Goal: Information Seeking & Learning: Learn about a topic

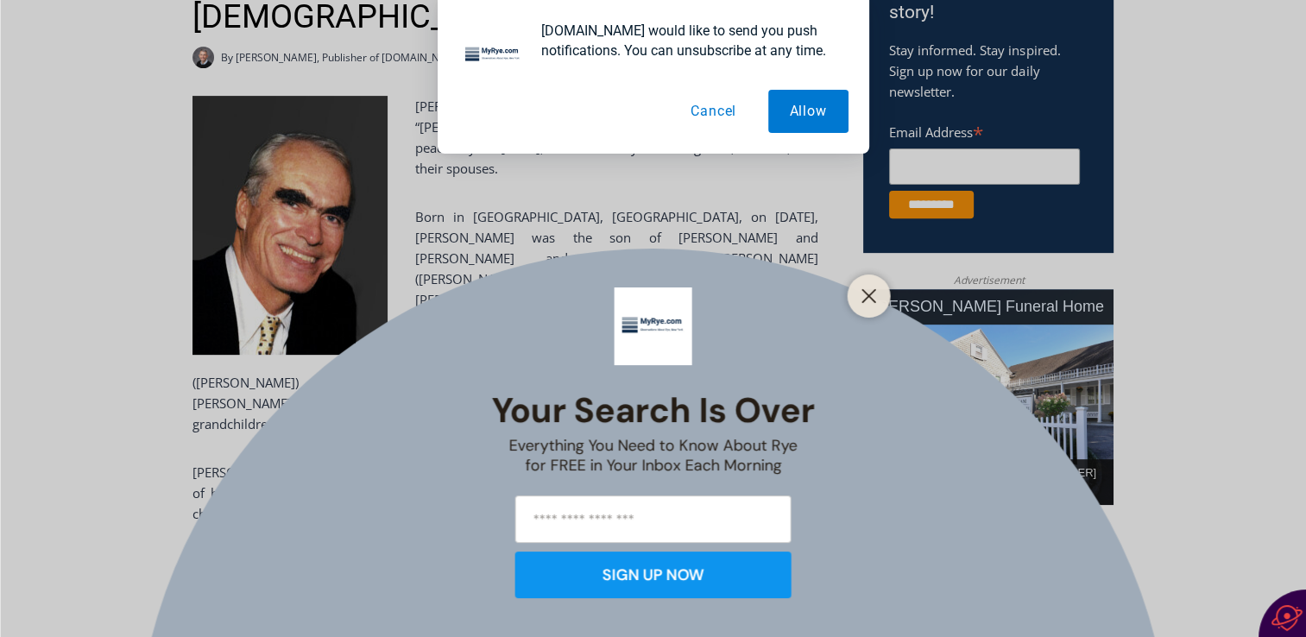
scroll to position [625, 0]
click at [875, 297] on icon "Close" at bounding box center [869, 296] width 16 height 16
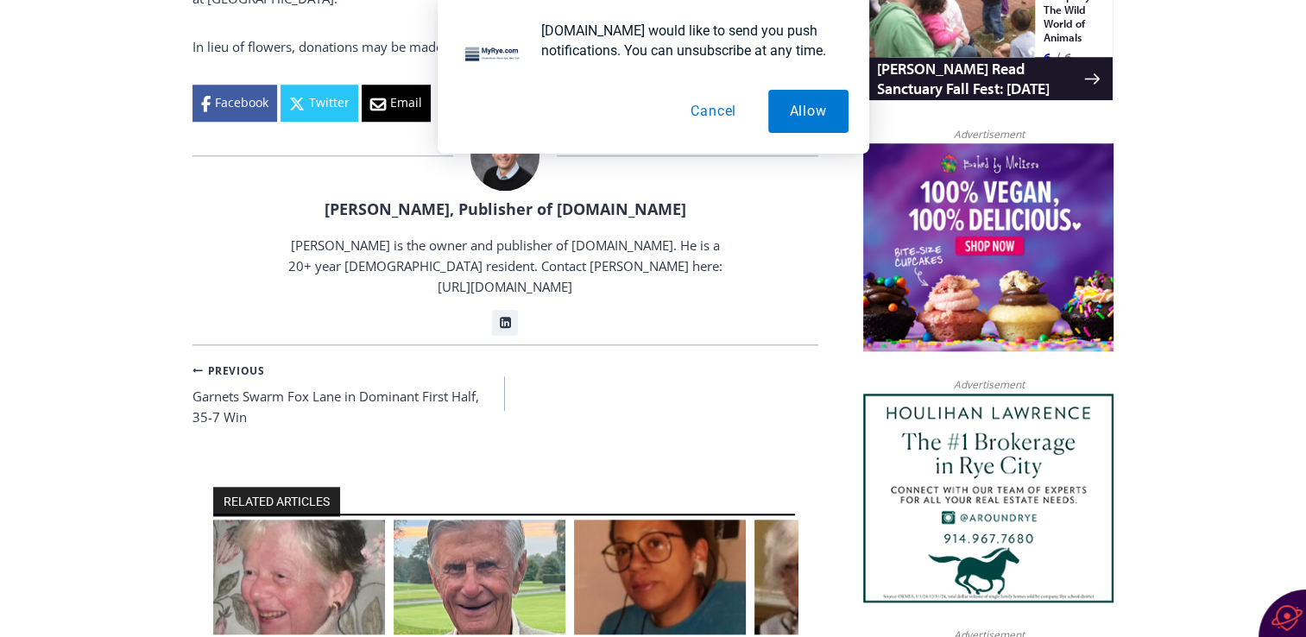
scroll to position [1560, 0]
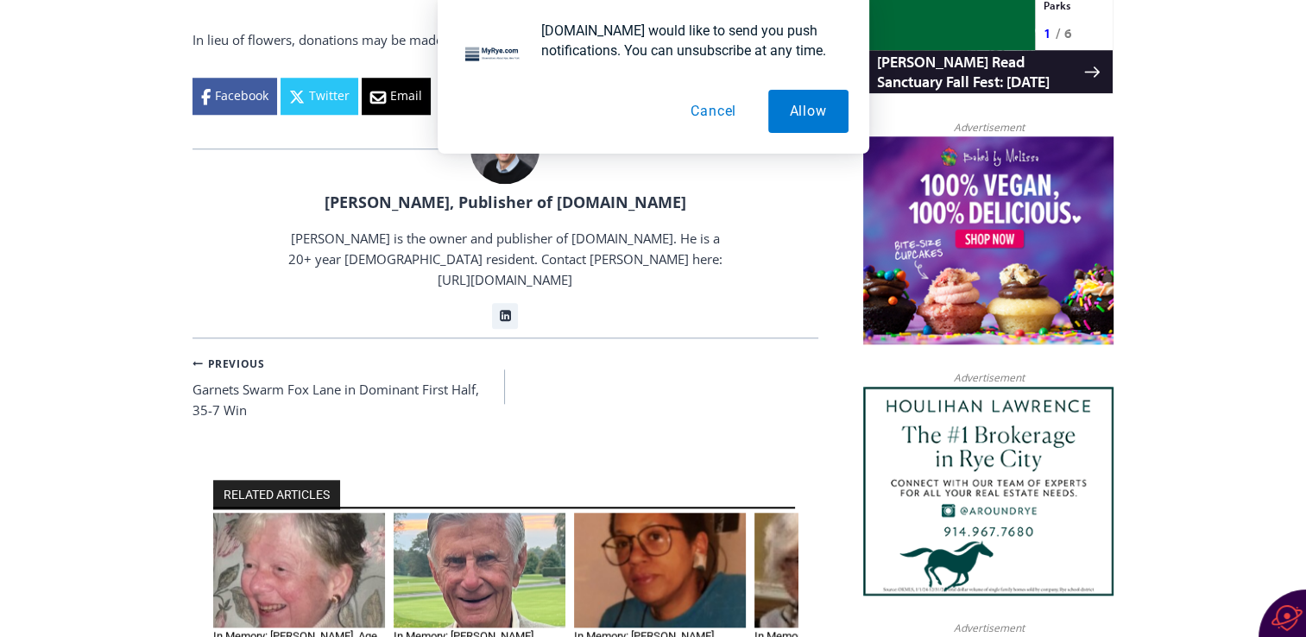
click at [531, 513] on img "2 of 6" at bounding box center [480, 570] width 172 height 115
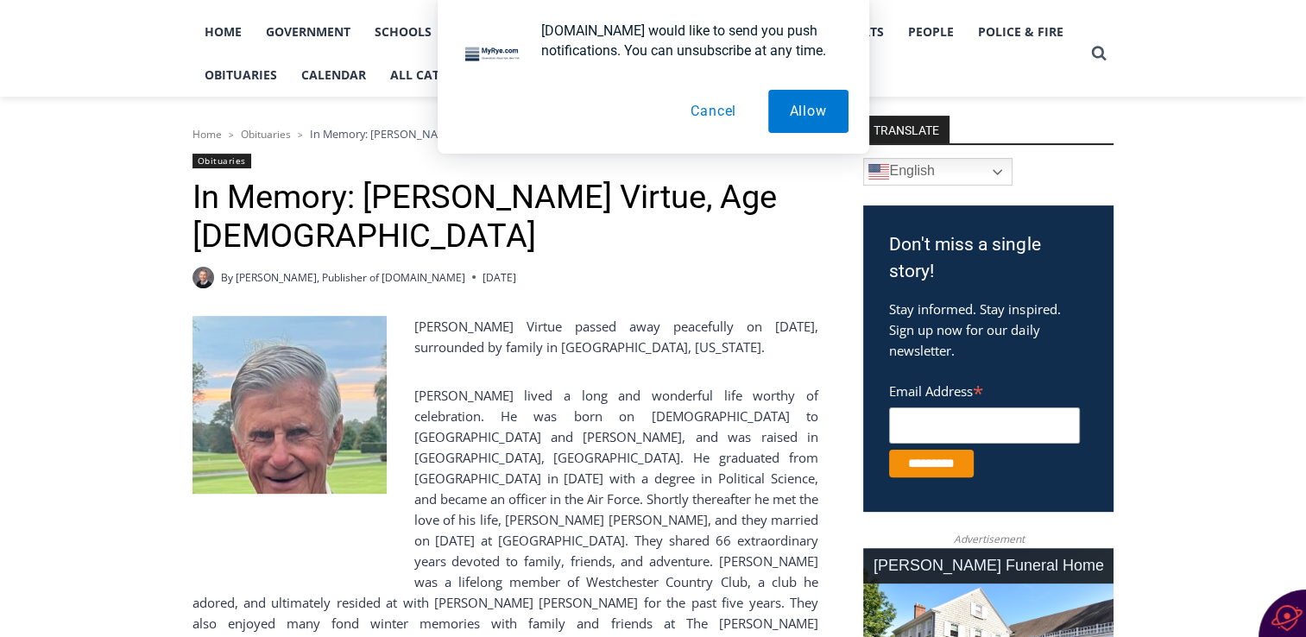
scroll to position [363, 0]
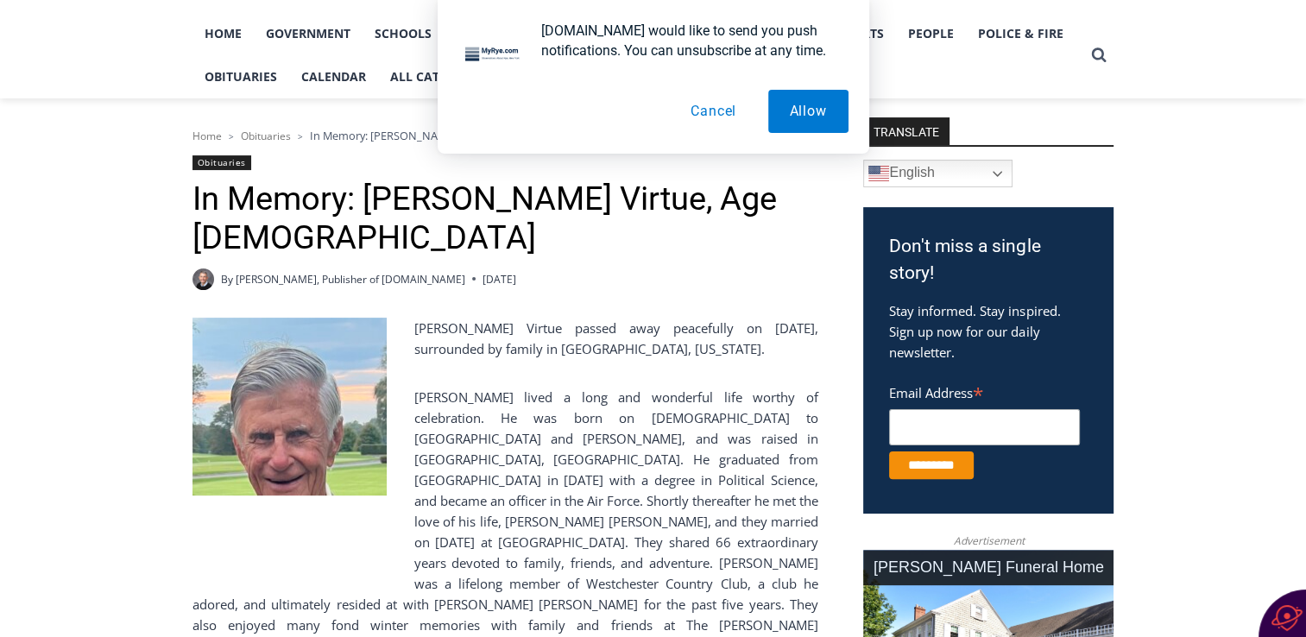
click at [108, 72] on div "MyRye.com would like to send you push notifications. You can unsubscribe at any…" at bounding box center [653, 77] width 1306 height 154
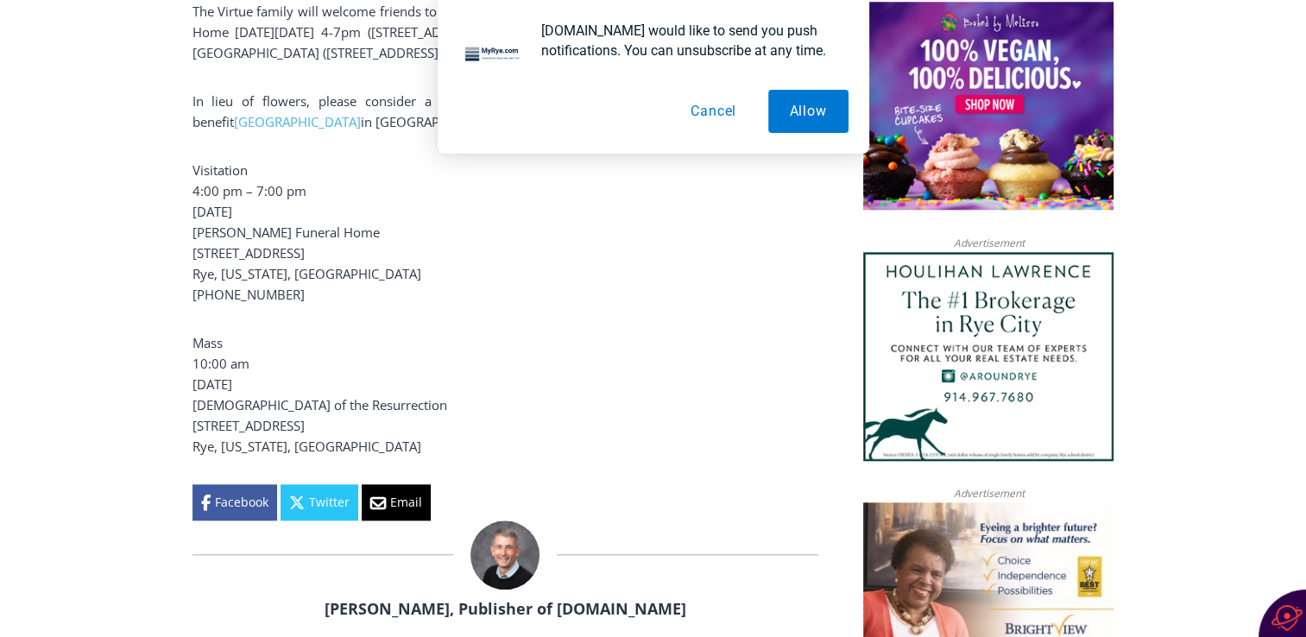
scroll to position [1696, 0]
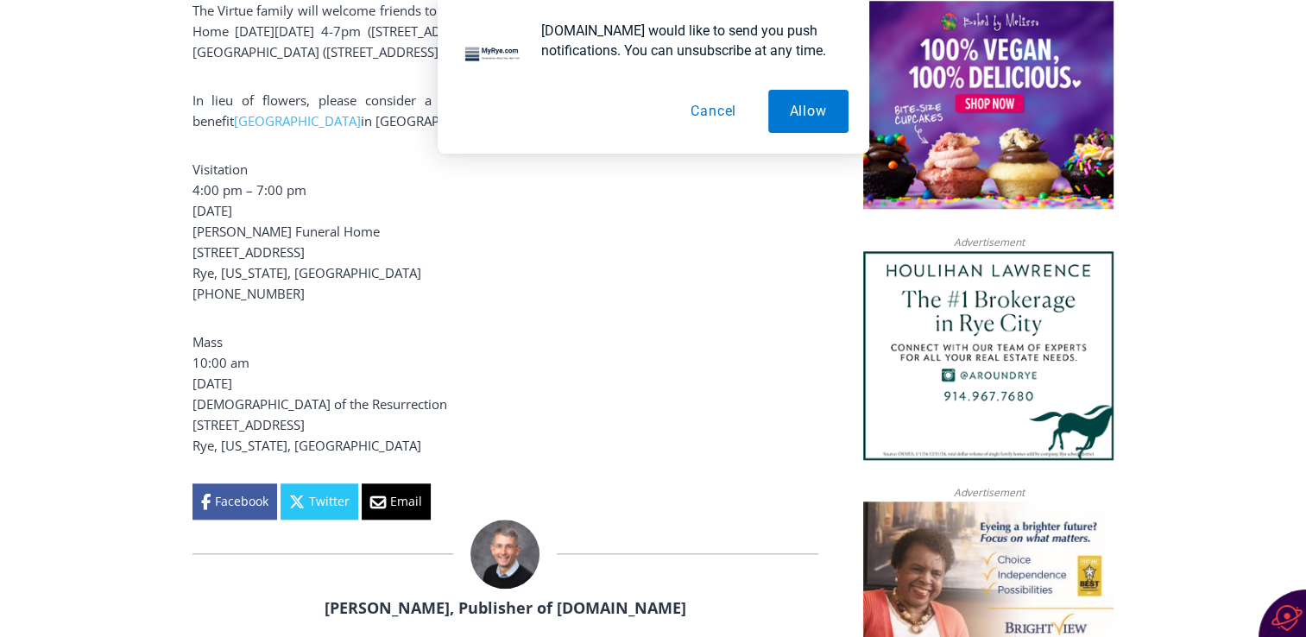
click at [521, 520] on img at bounding box center [504, 554] width 69 height 69
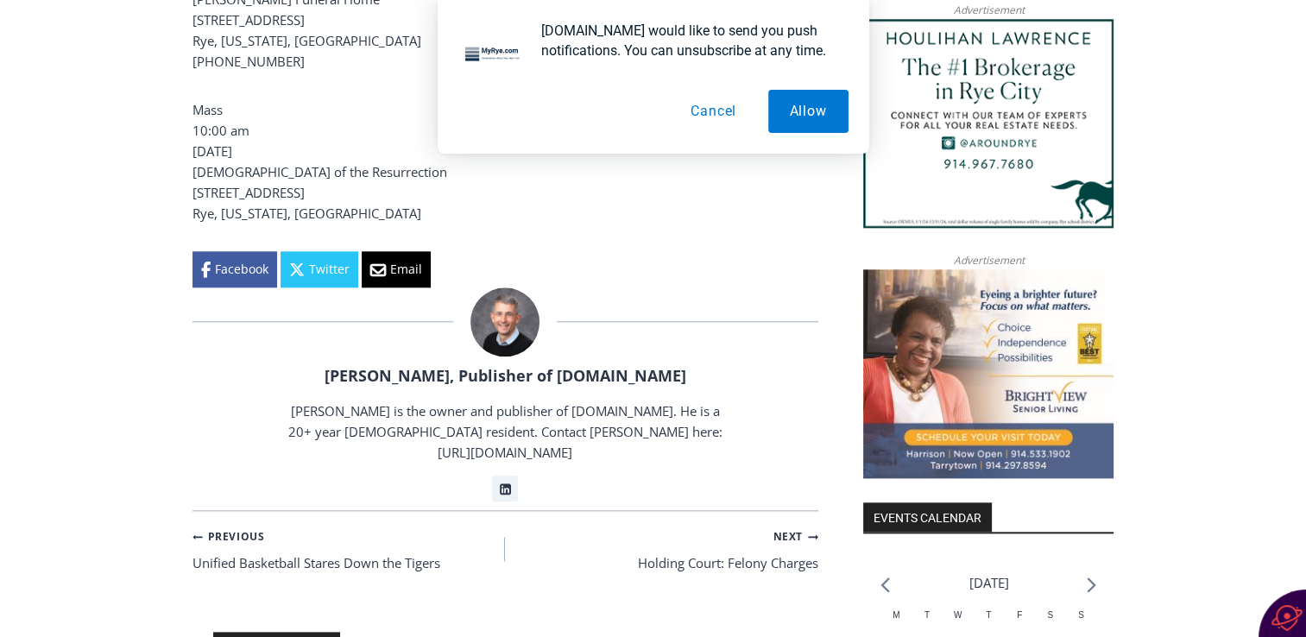
scroll to position [1921, 0]
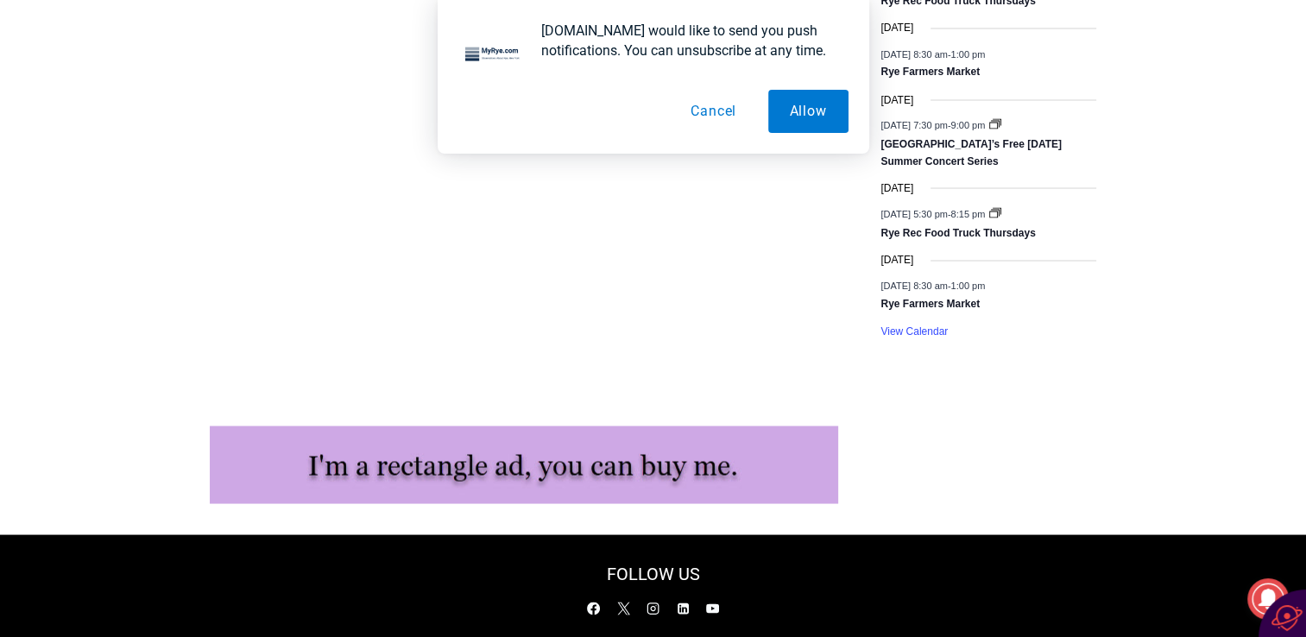
scroll to position [3286, 0]
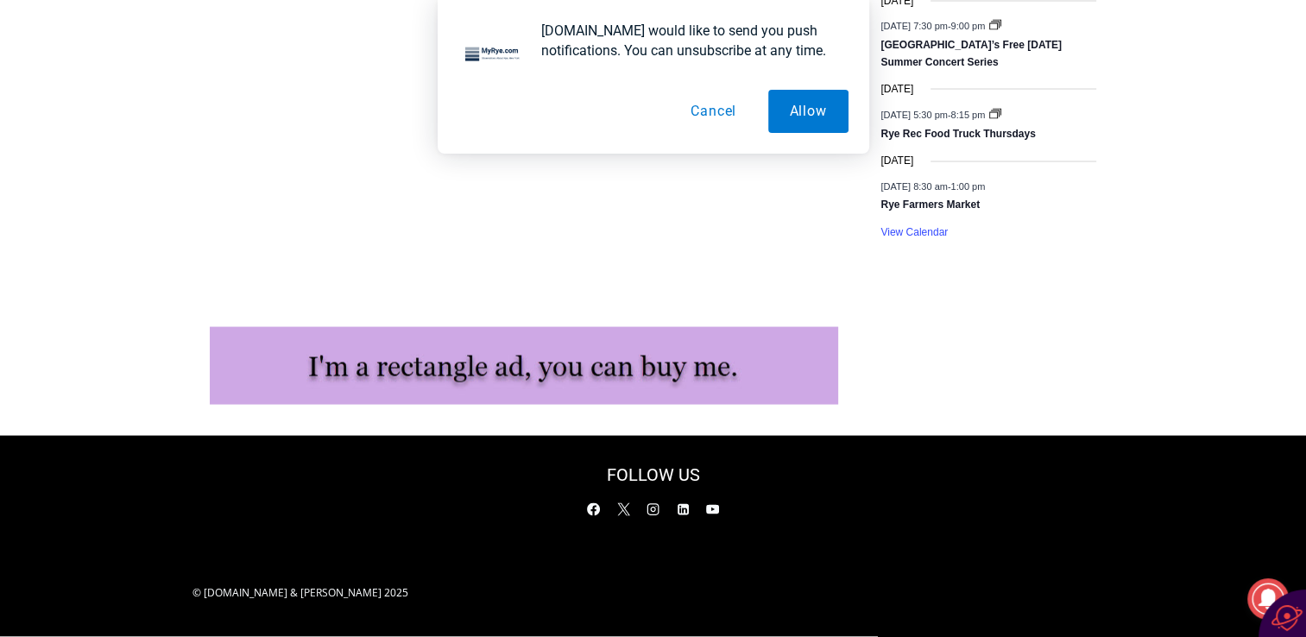
click at [701, 378] on img at bounding box center [524, 366] width 628 height 78
